Goal: Information Seeking & Learning: Learn about a topic

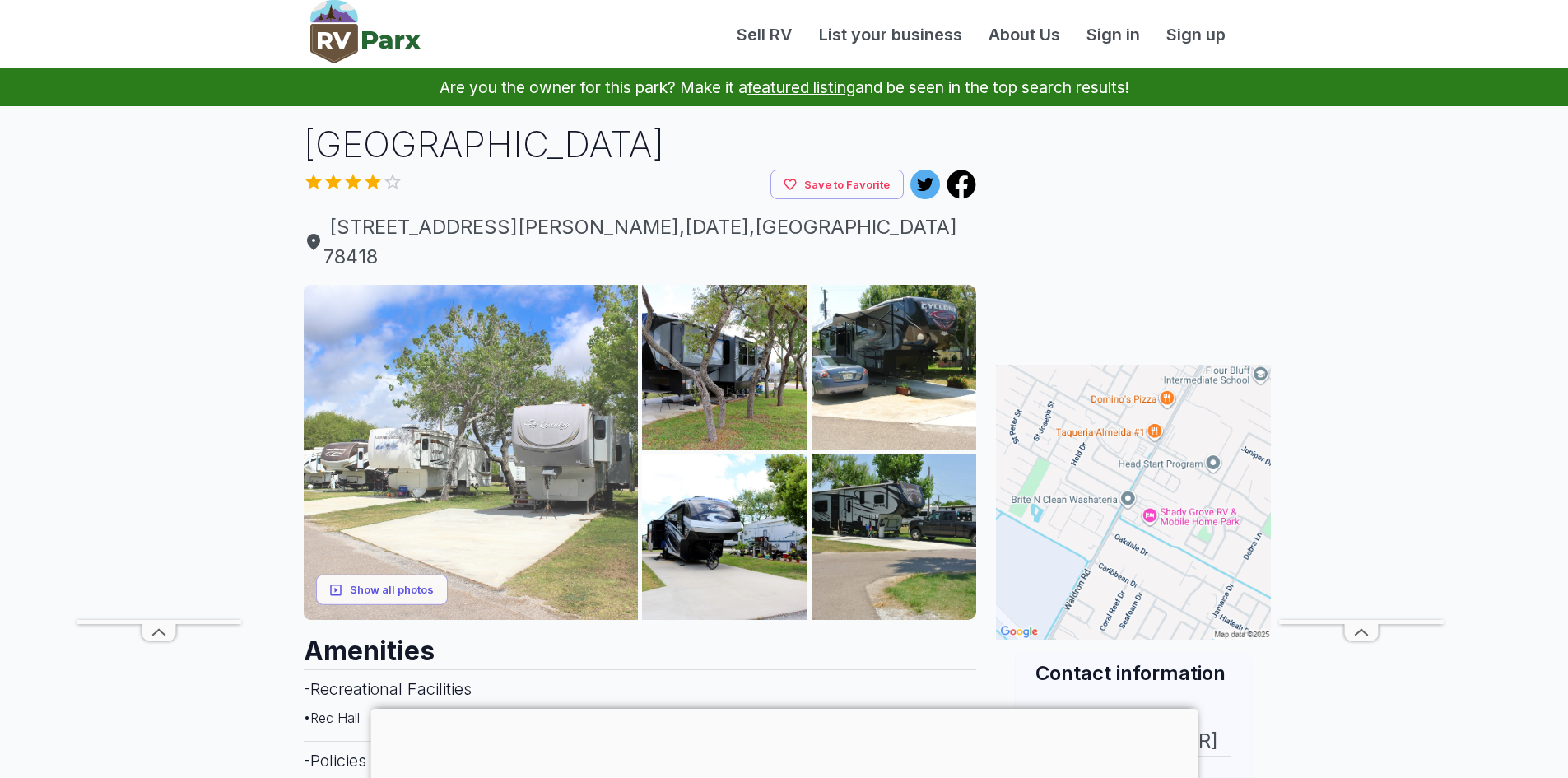
click at [602, 443] on img at bounding box center [471, 453] width 335 height 335
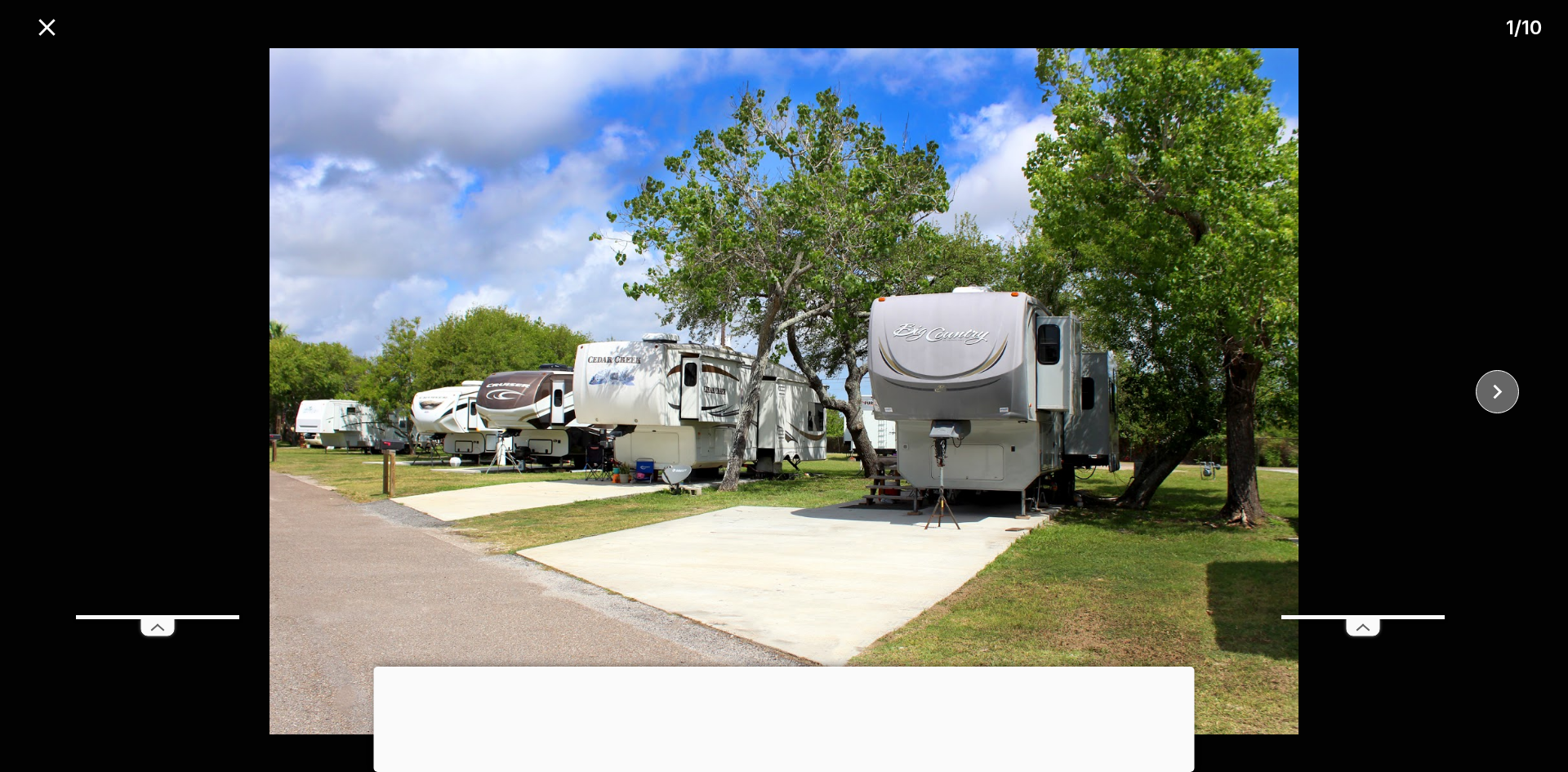
click at [1496, 391] on icon "close" at bounding box center [1498, 392] width 29 height 29
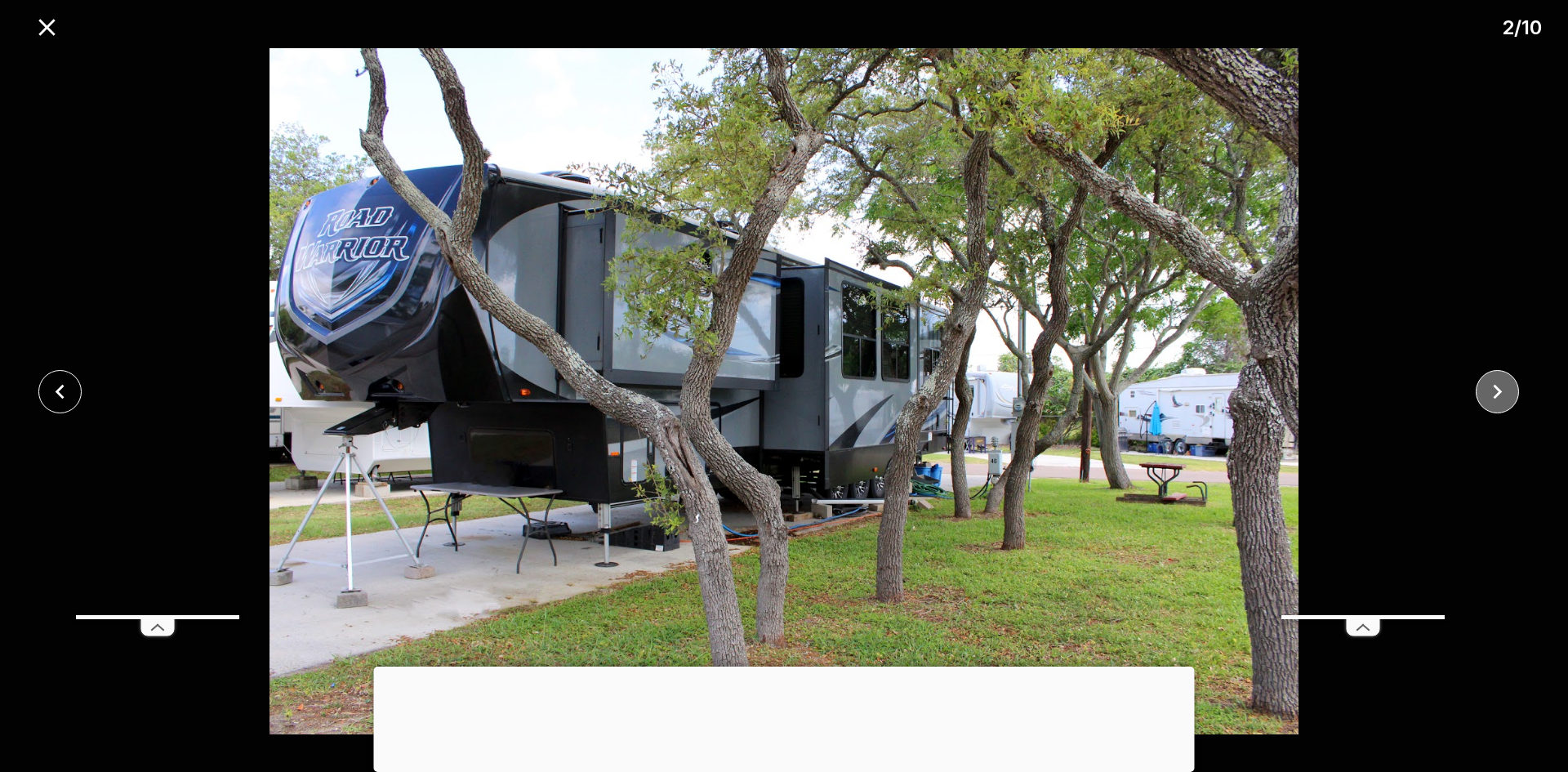
click at [1497, 391] on icon "close" at bounding box center [1498, 392] width 29 height 29
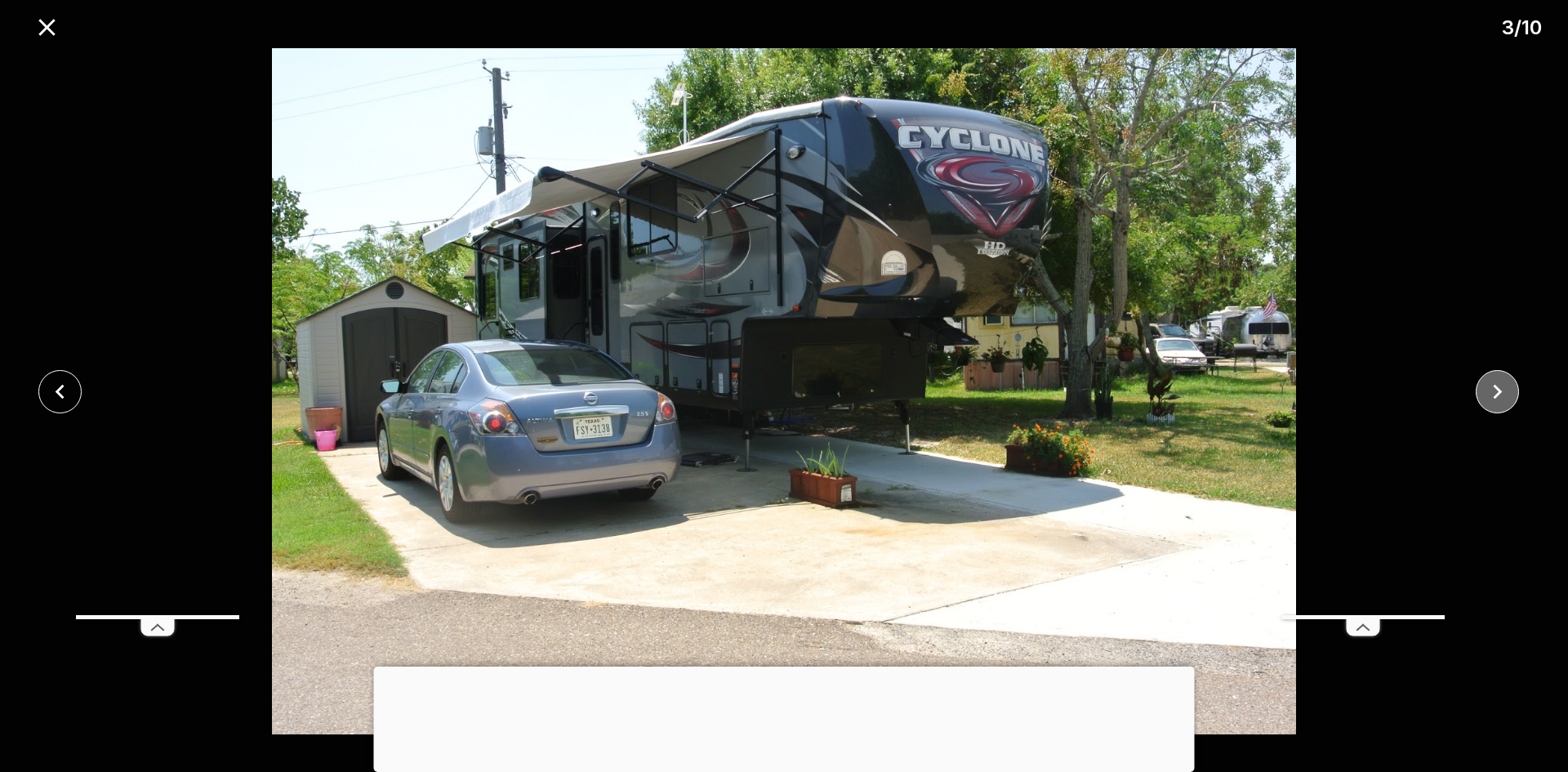
click at [1497, 391] on icon "close" at bounding box center [1498, 392] width 29 height 29
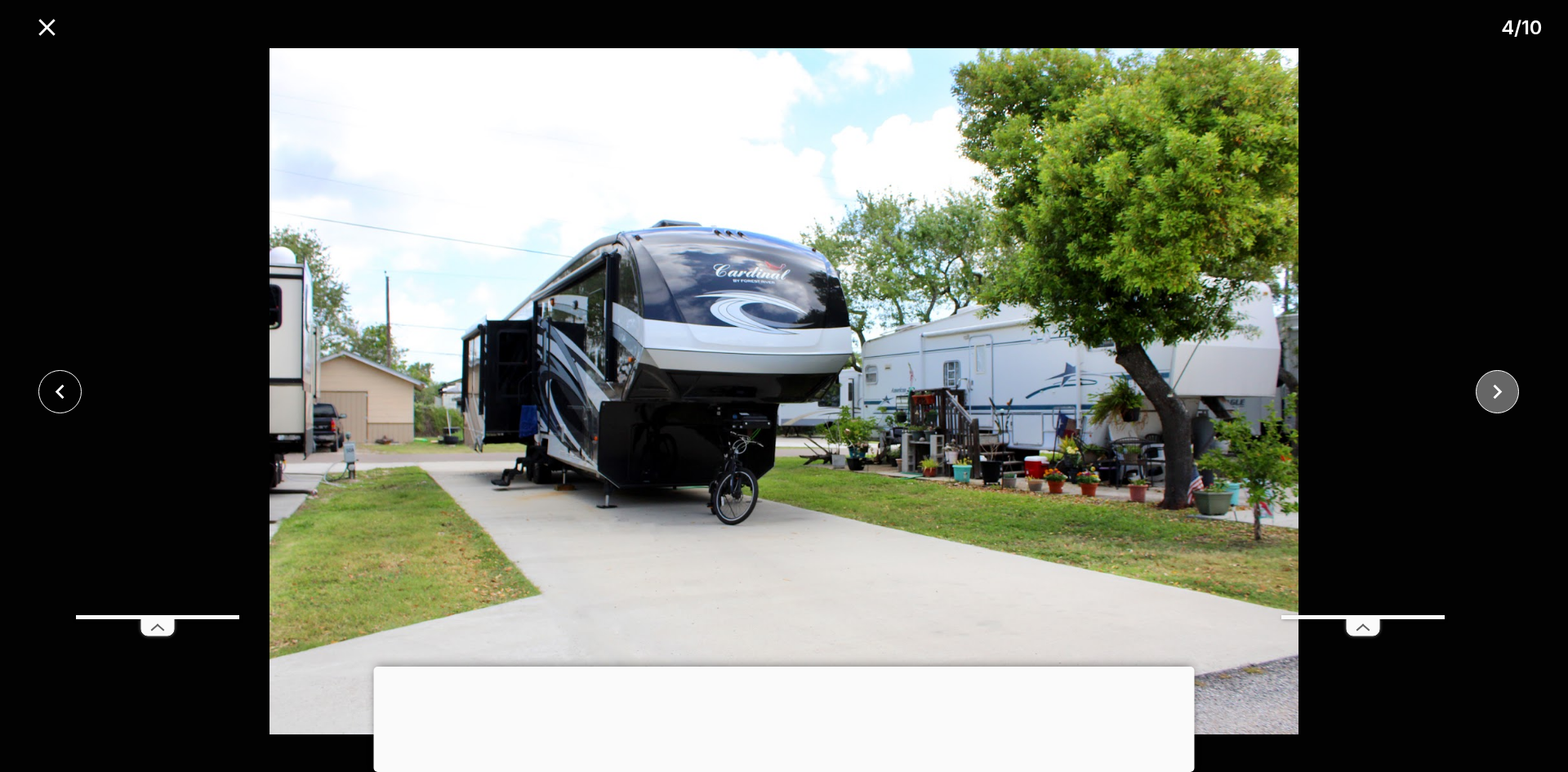
click at [1497, 391] on icon "close" at bounding box center [1498, 392] width 29 height 29
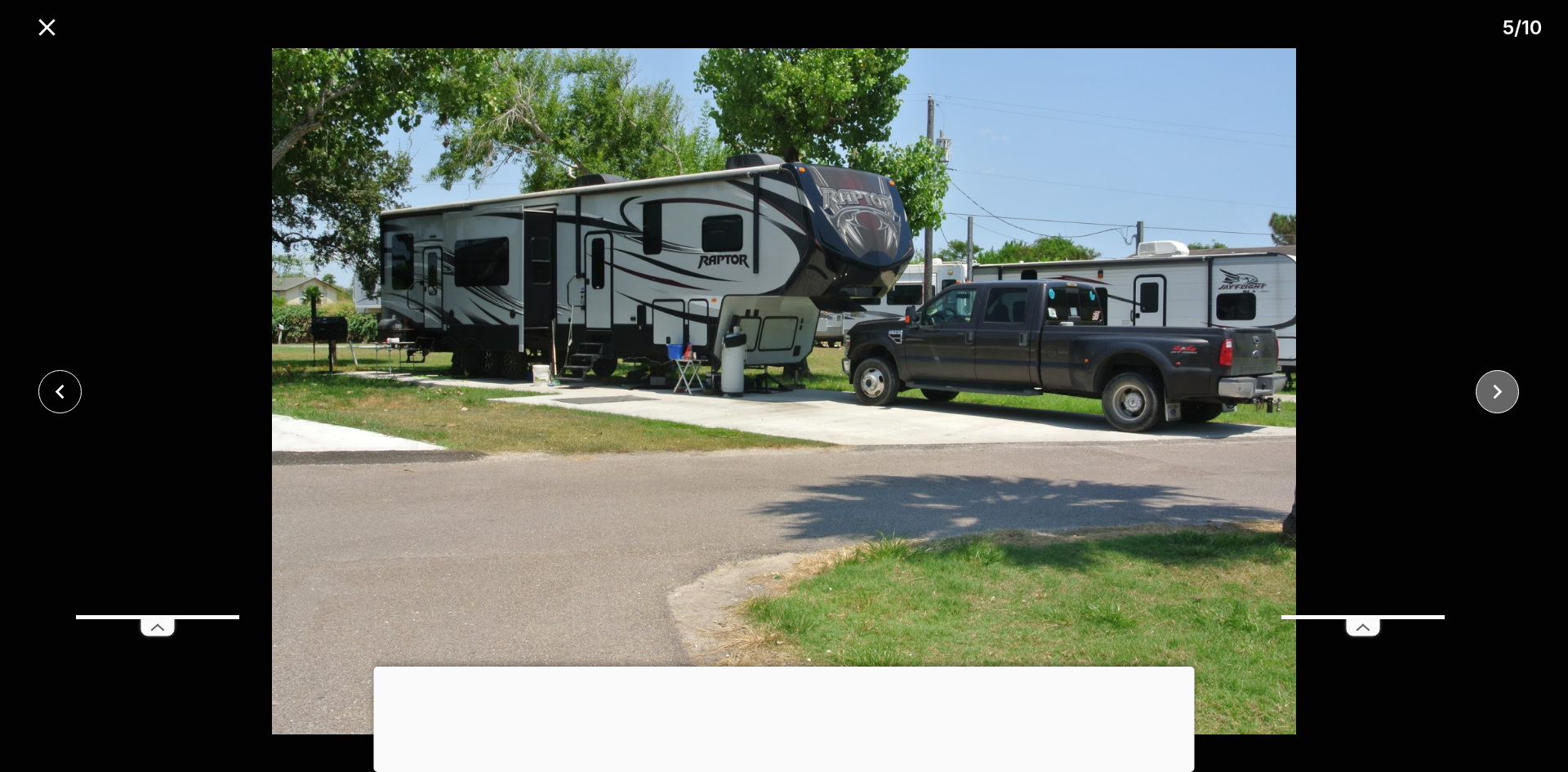
click at [1497, 391] on icon "close" at bounding box center [1498, 392] width 29 height 29
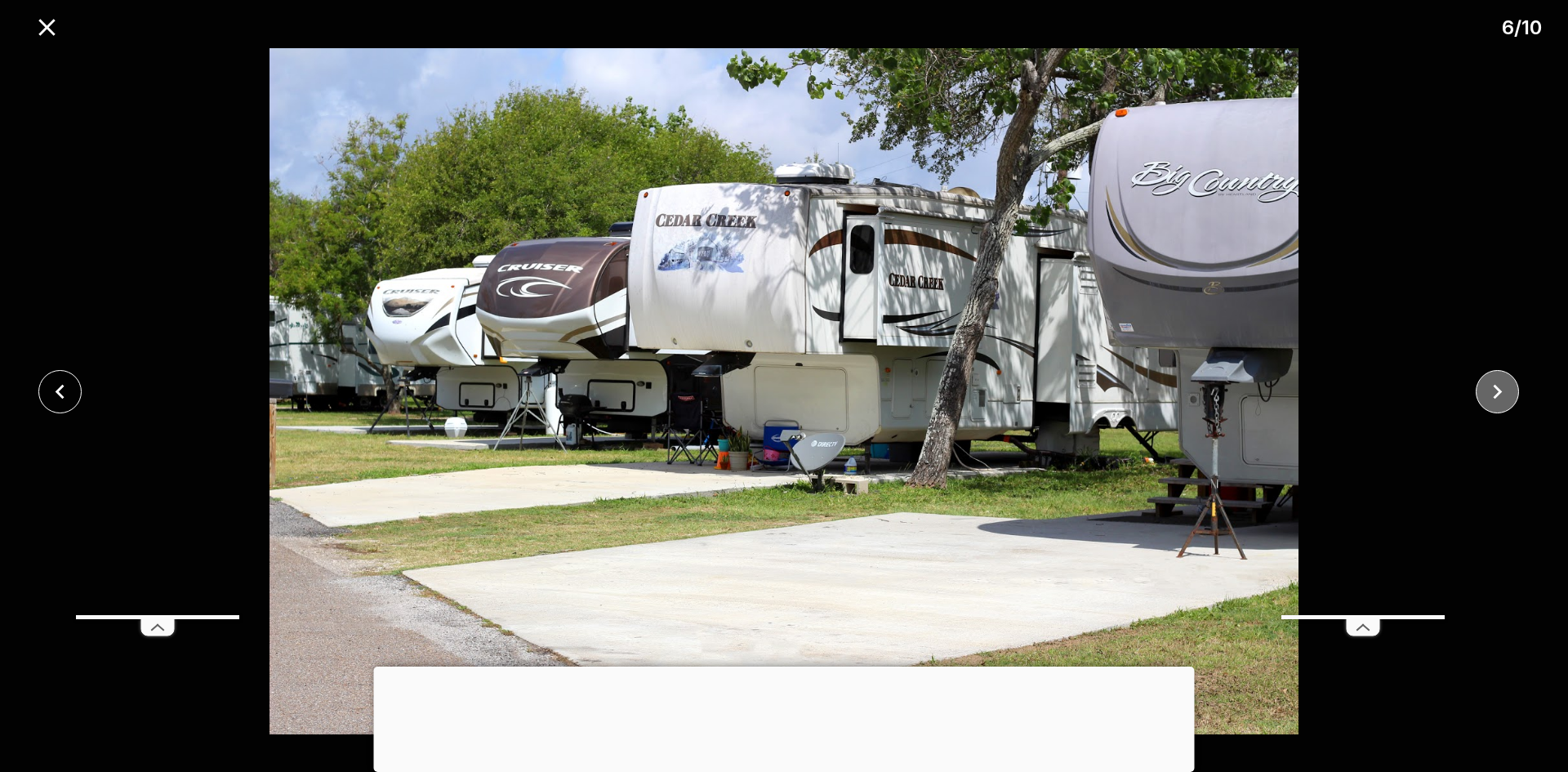
click at [1497, 391] on icon "close" at bounding box center [1498, 392] width 29 height 29
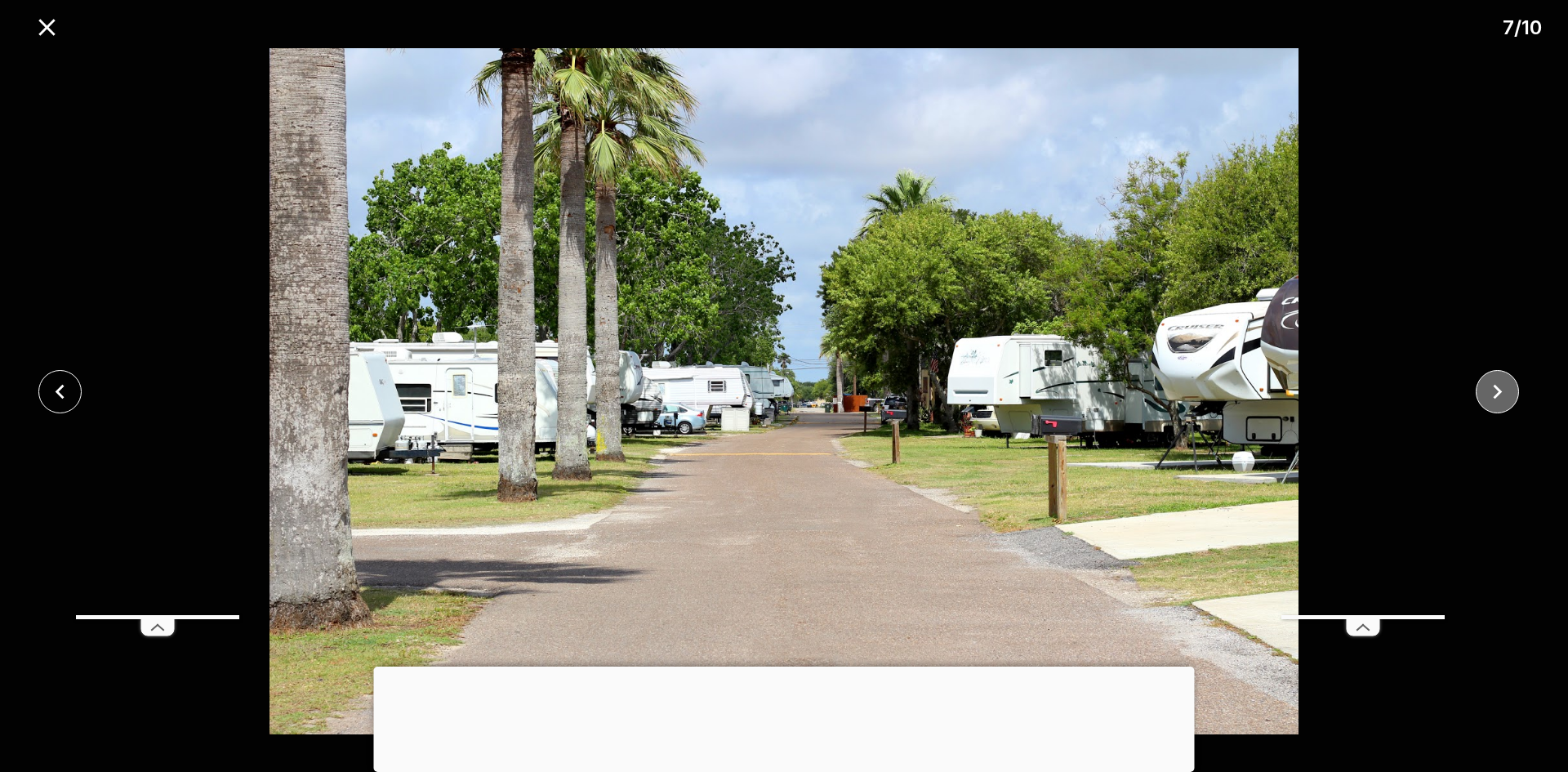
click at [1497, 391] on icon "close" at bounding box center [1498, 392] width 29 height 29
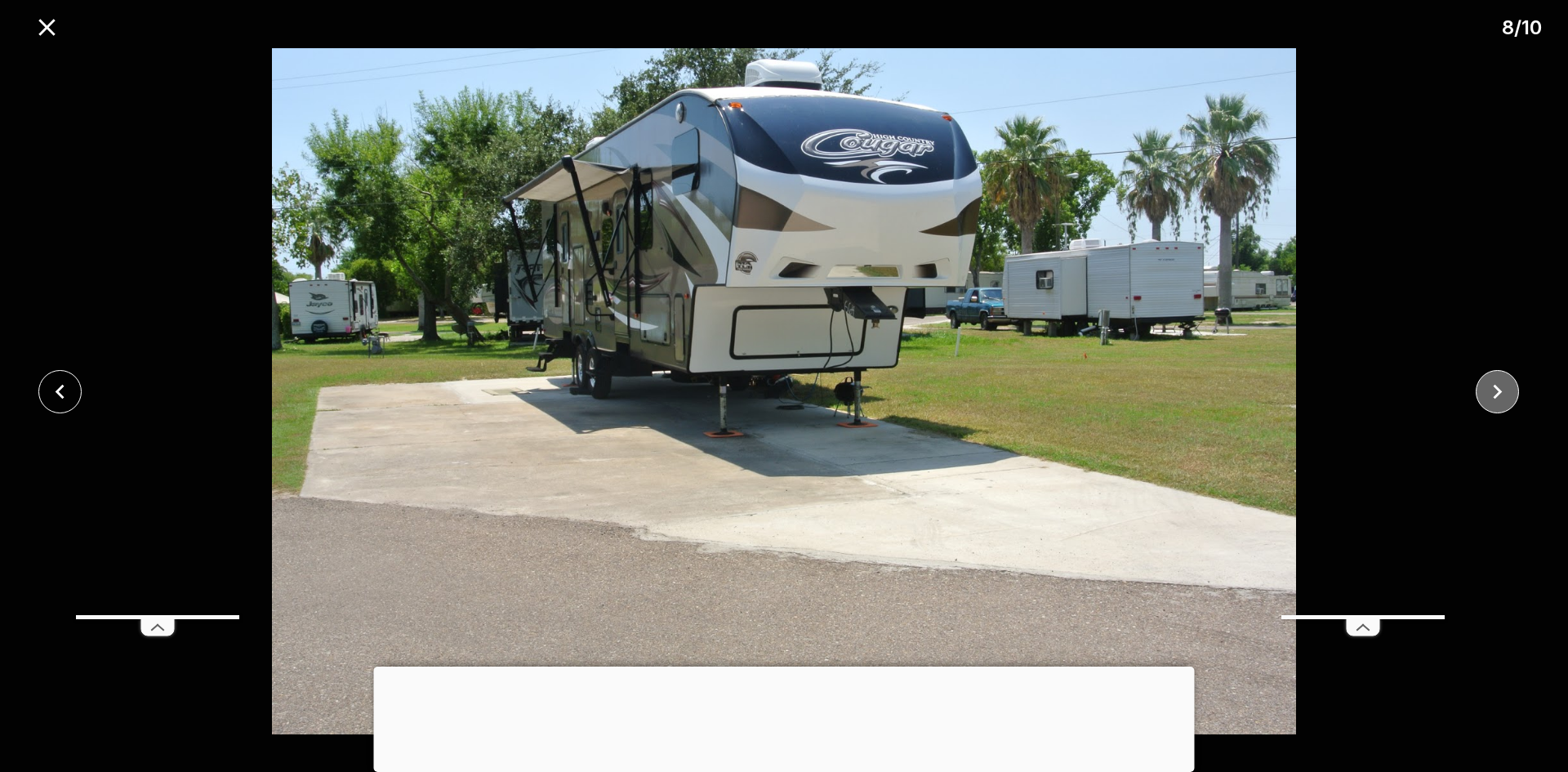
click at [1497, 391] on icon "close" at bounding box center [1498, 392] width 29 height 29
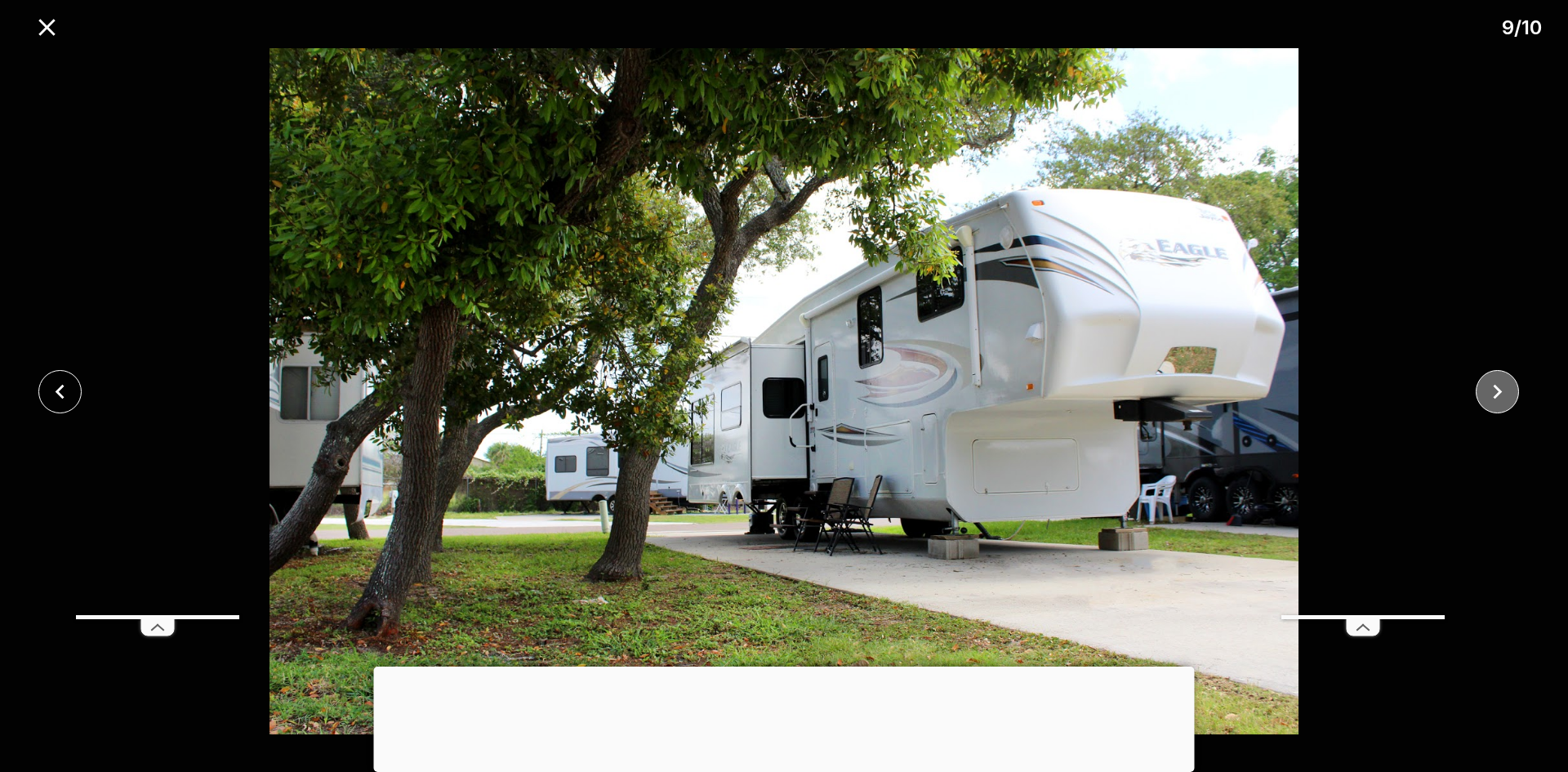
click at [1497, 391] on icon "close" at bounding box center [1498, 392] width 29 height 29
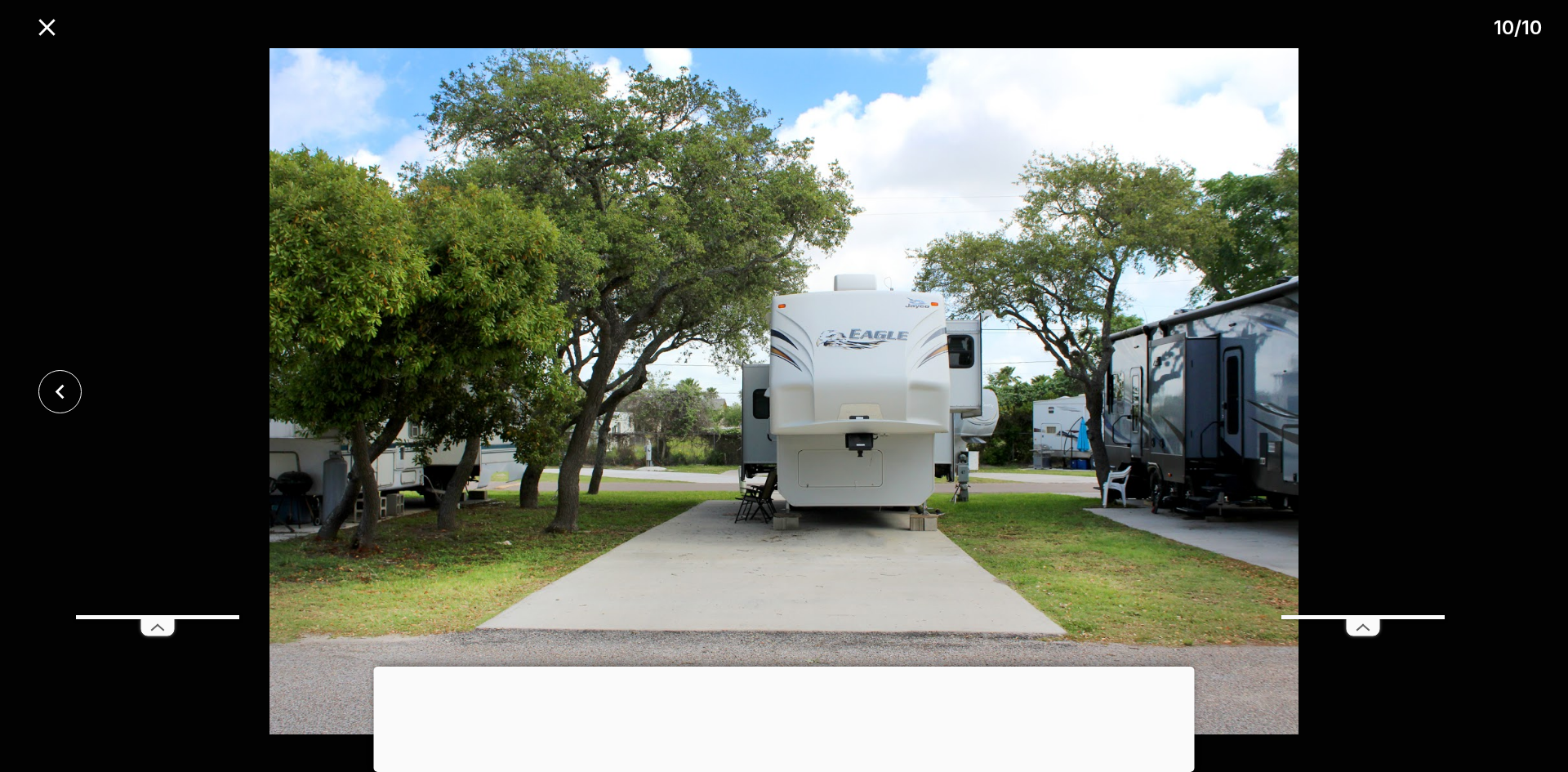
click at [1497, 391] on div at bounding box center [784, 391] width 1568 height 686
